Goal: Book appointment/travel/reservation

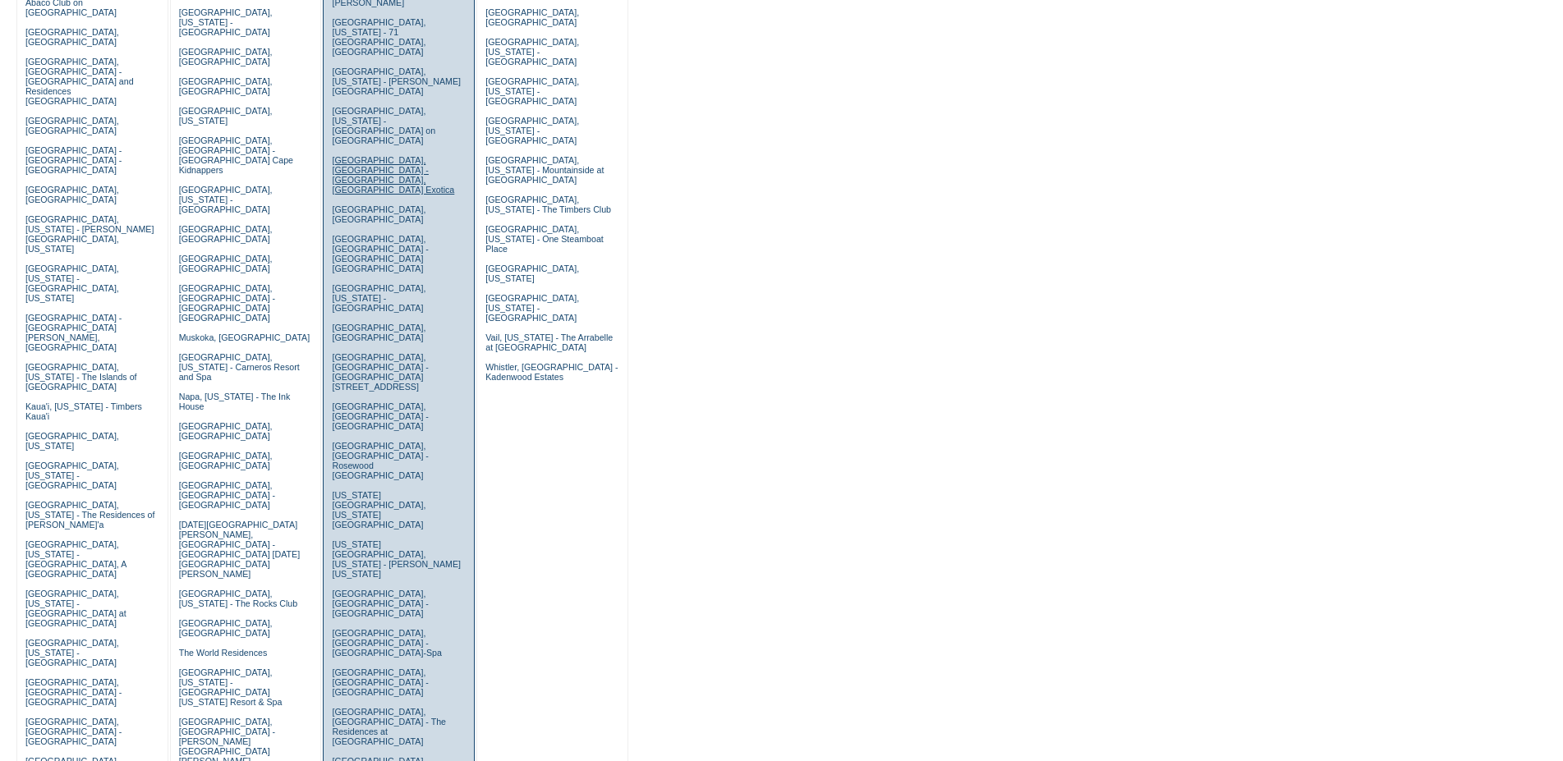
scroll to position [419, 0]
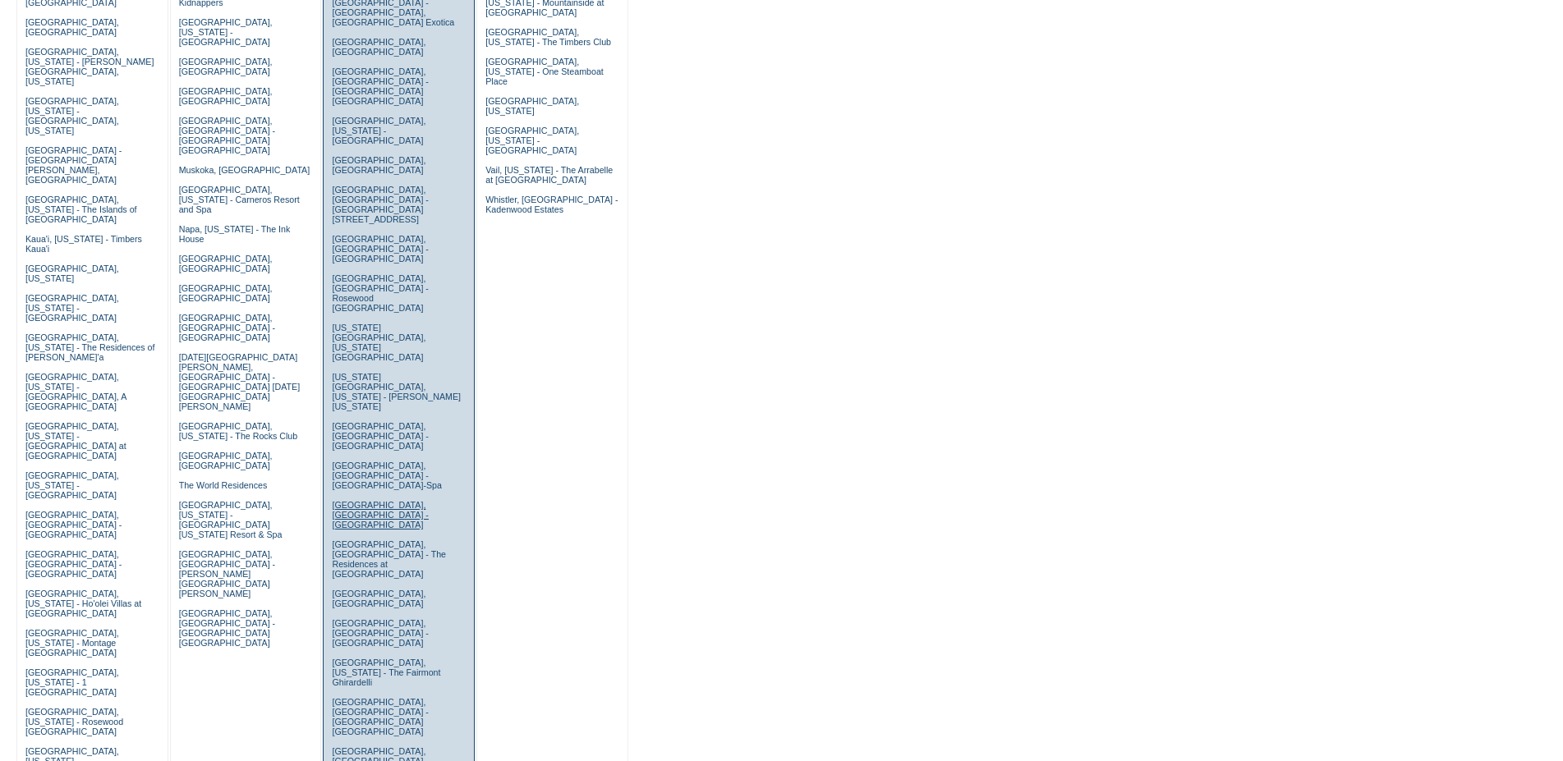
click at [398, 500] on link "[GEOGRAPHIC_DATA], [GEOGRAPHIC_DATA] - [GEOGRAPHIC_DATA]" at bounding box center [380, 515] width 96 height 30
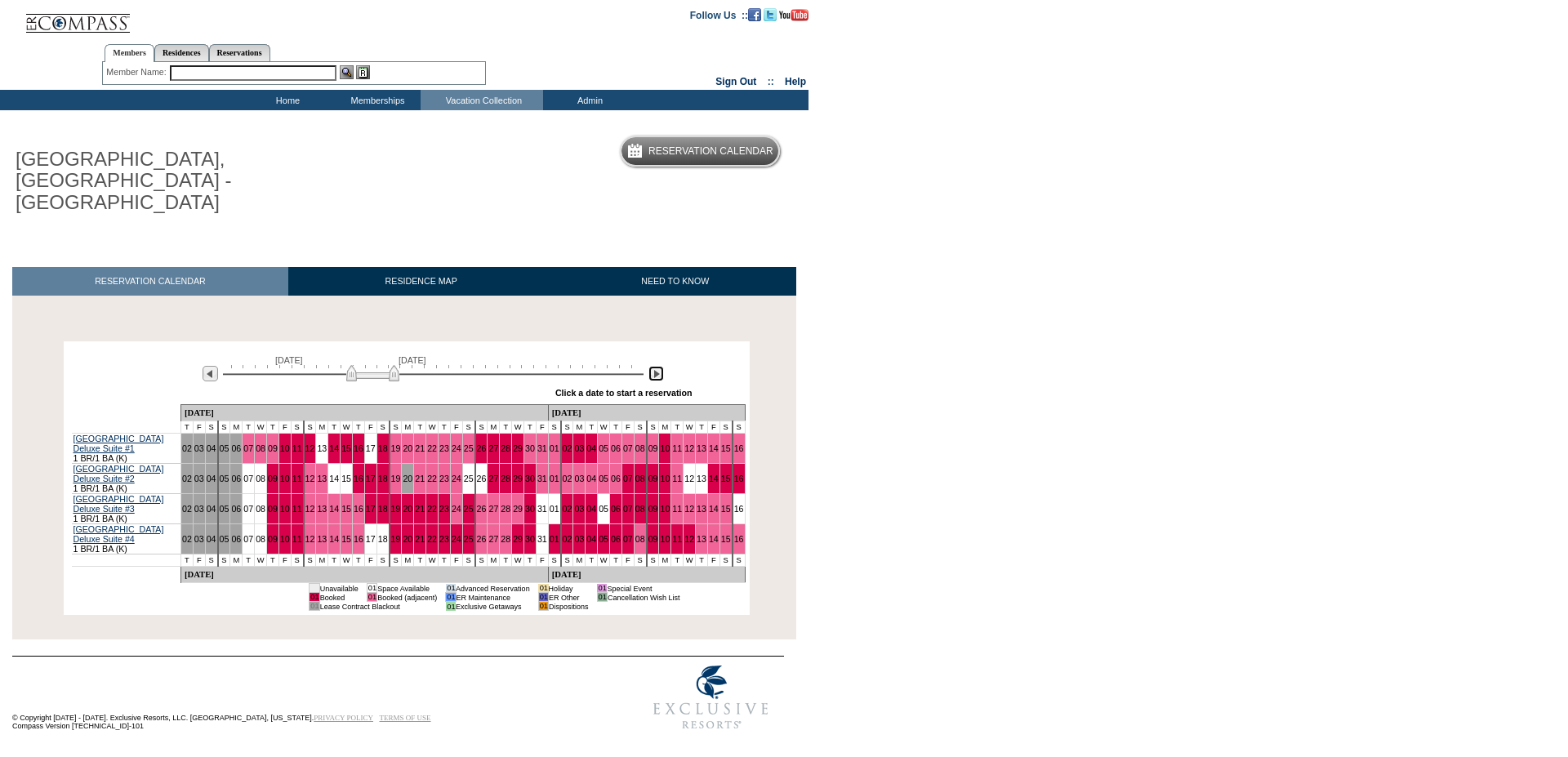
click at [660, 366] on img at bounding box center [656, 374] width 16 height 16
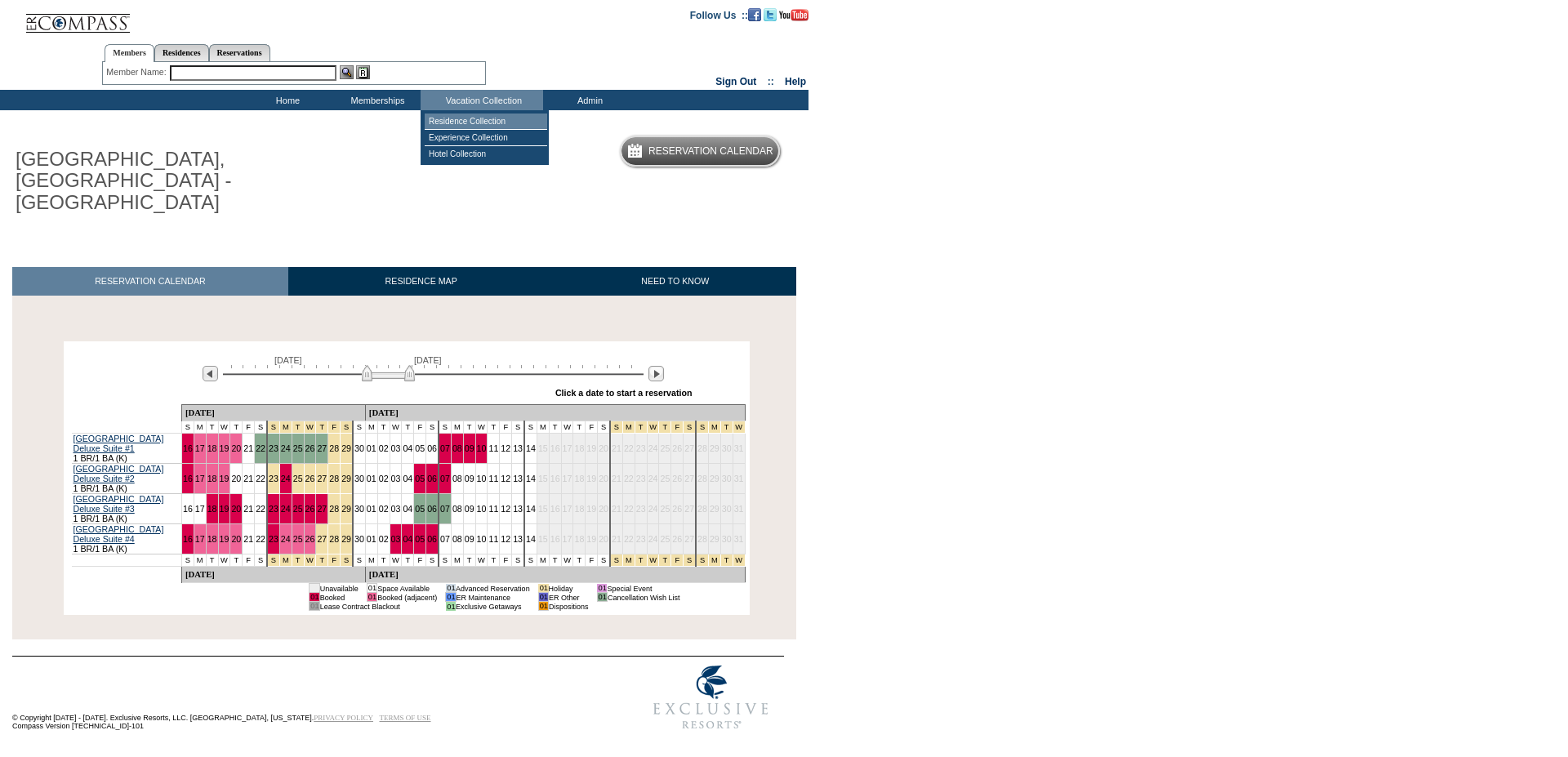
click at [459, 124] on td "Residence Collection" at bounding box center [485, 121] width 122 height 16
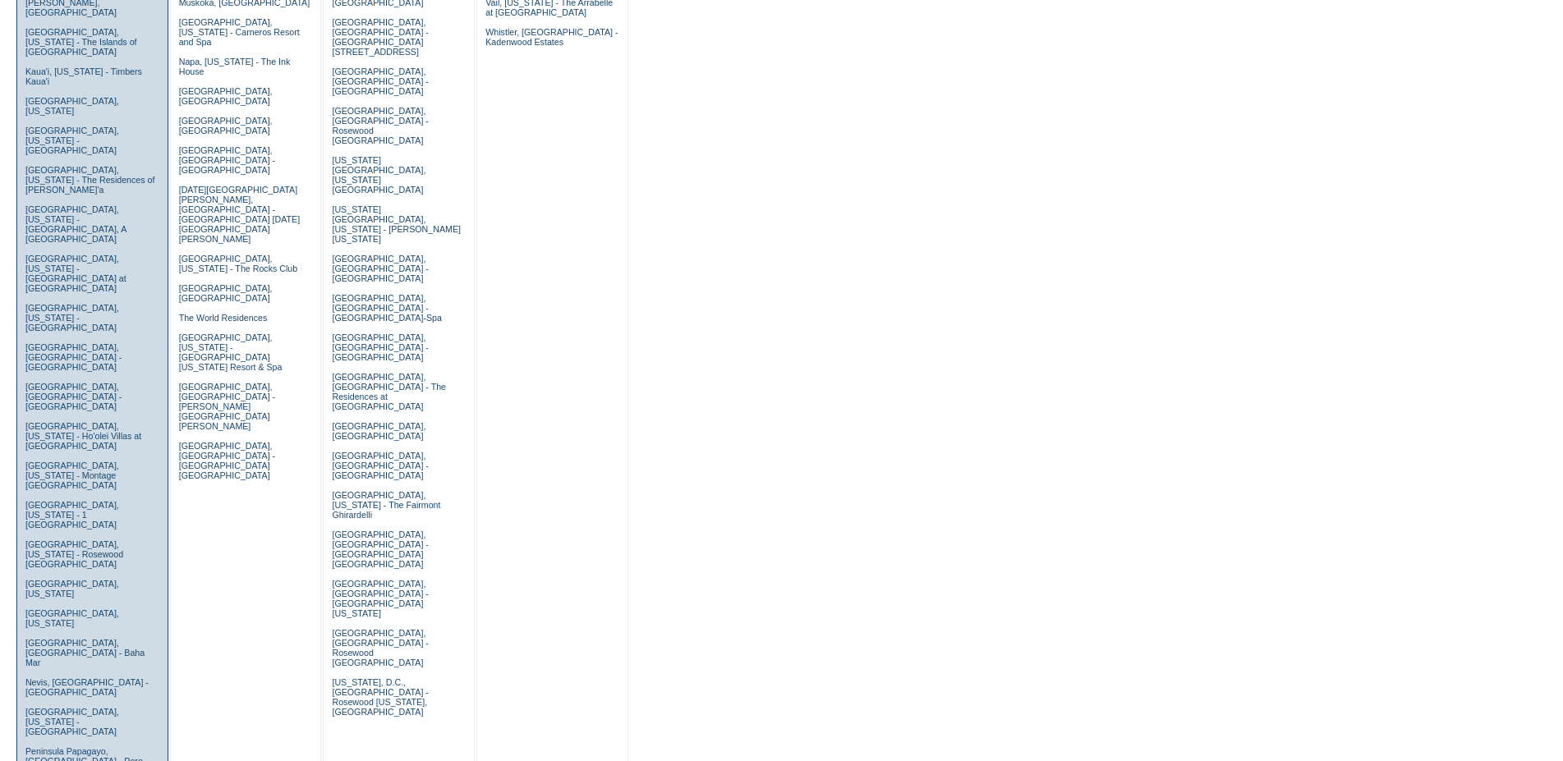
scroll to position [670, 0]
